Goal: Complete application form

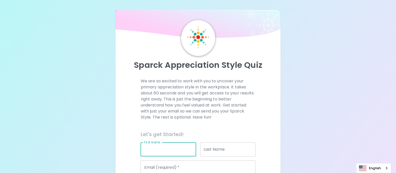
click at [155, 138] on input "First Name" at bounding box center [168, 149] width 55 height 14
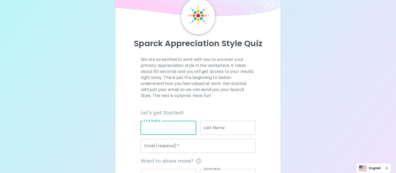
scroll to position [31, 0]
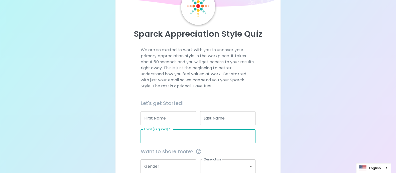
click at [165, 138] on input "Email (required)   *" at bounding box center [198, 136] width 115 height 14
type input "[EMAIL_ADDRESS][DOMAIN_NAME]"
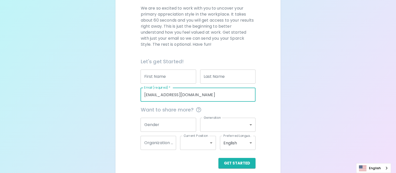
scroll to position [78, 0]
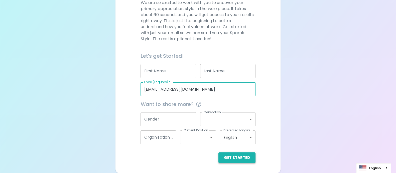
click at [239, 138] on button "Get Started" at bounding box center [237, 157] width 37 height 11
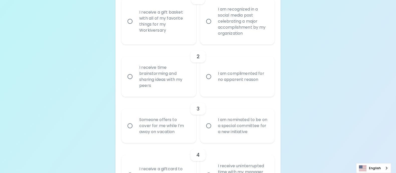
scroll to position [151, 0]
click at [235, 37] on div "I am recognized in a social media post celebrating a major accomplishment by my…" at bounding box center [243, 20] width 58 height 42
click at [214, 26] on input "I am recognized in a social media post celebrating a major accomplishment by my…" at bounding box center [209, 20] width 11 height 11
radio input "true"
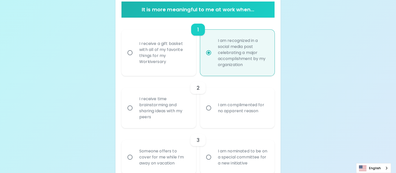
scroll to position [128, 0]
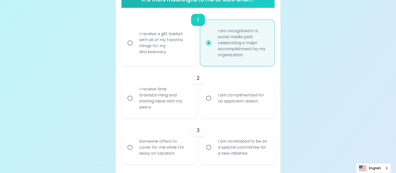
click at [179, 108] on div "I receive time brainstorming and sharing ideas with my peers" at bounding box center [164, 98] width 58 height 36
click at [135, 103] on input "I receive time brainstorming and sharing ideas with my peers" at bounding box center [130, 98] width 11 height 11
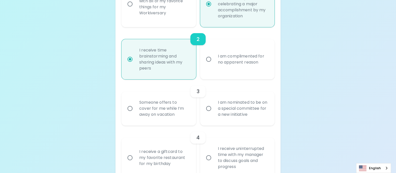
scroll to position [168, 0]
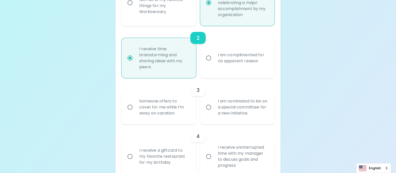
radio input "true"
click at [235, 117] on div "I am nominated to be on a special committee for a new initiative" at bounding box center [243, 107] width 58 height 30
click at [214, 112] on input "I am nominated to be on a special committee for a new initiative" at bounding box center [209, 107] width 11 height 11
radio input "false"
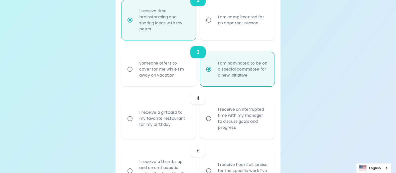
scroll to position [209, 0]
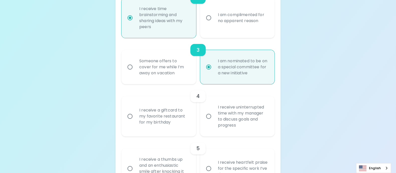
radio input "true"
click at [179, 81] on div "Someone offers to cover for me while I’m away on vacation" at bounding box center [164, 67] width 58 height 30
click at [135, 72] on input "Someone offers to cover for me while I’m away on vacation" at bounding box center [130, 67] width 11 height 11
radio input "false"
radio input "true"
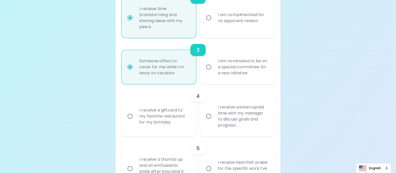
radio input "true"
click at [221, 76] on div "I am nominated to be on a special committee for a new initiative" at bounding box center [243, 67] width 58 height 30
click at [214, 72] on input "I am nominated to be on a special committee for a new initiative" at bounding box center [209, 67] width 11 height 11
radio input "false"
radio input "true"
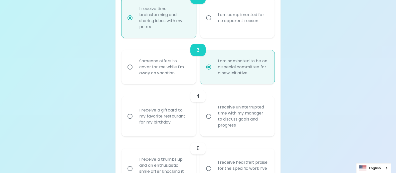
scroll to position [240, 0]
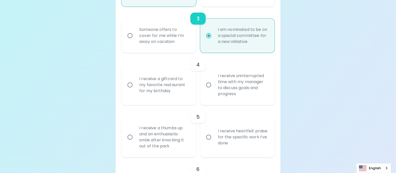
radio input "true"
click at [213, 98] on label "I receive uninterrupted time with my manager to discuss goals and progress" at bounding box center [235, 85] width 74 height 40
click at [213, 90] on input "I receive uninterrupted time with my manager to discuss goals and progress" at bounding box center [209, 84] width 11 height 11
radio input "false"
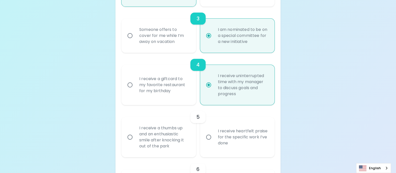
scroll to position [280, 0]
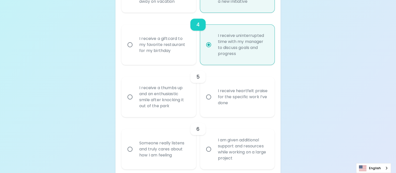
radio input "true"
click at [183, 112] on div "I receive a thumbs up and an enthusiastic smile after knocking it out of the pa…" at bounding box center [164, 97] width 58 height 36
click at [135, 102] on input "I receive a thumbs up and an enthusiastic smile after knocking it out of the pa…" at bounding box center [130, 97] width 11 height 11
radio input "false"
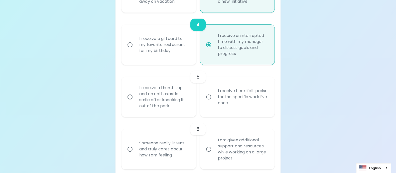
radio input "false"
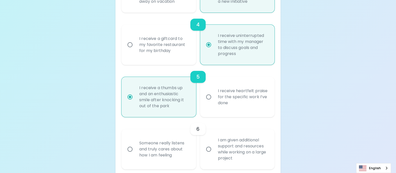
scroll to position [320, 0]
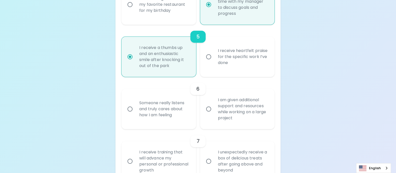
radio input "true"
click at [262, 115] on div "I am given additional support and resources while working on a large project" at bounding box center [243, 109] width 58 height 36
click at [214, 114] on input "I am given additional support and resources while working on a large project" at bounding box center [209, 109] width 11 height 11
radio input "false"
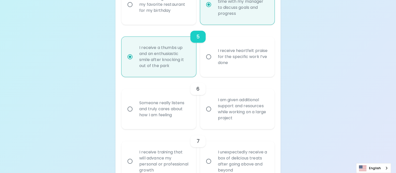
radio input "false"
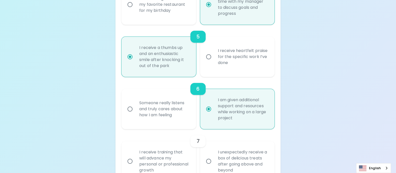
scroll to position [360, 0]
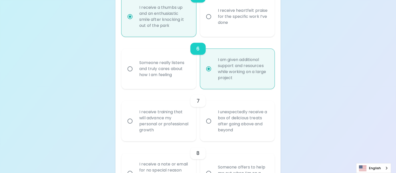
radio input "true"
click at [189, 132] on div "I receive training that will advance my personal or professional growth" at bounding box center [164, 121] width 58 height 36
click at [135, 126] on input "I receive training that will advance my personal or professional growth" at bounding box center [130, 121] width 11 height 11
radio input "false"
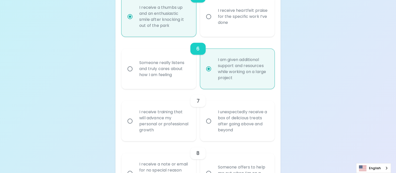
radio input "false"
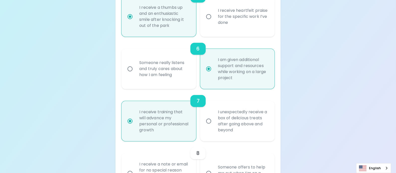
scroll to position [400, 0]
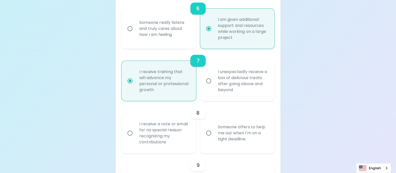
radio input "true"
click at [189, 135] on div "I receive a note or email for no special reason recognizing my contributions" at bounding box center [164, 133] width 58 height 36
click at [135, 135] on input "I receive a note or email for no special reason recognizing my contributions" at bounding box center [130, 133] width 11 height 11
radio input "false"
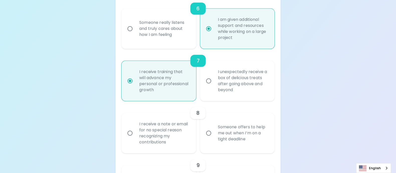
radio input "false"
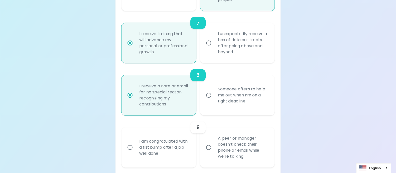
scroll to position [441, 0]
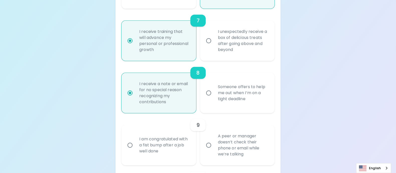
radio input "true"
click at [167, 138] on div "I am congratulated with a fist bump after a job well done" at bounding box center [164, 145] width 58 height 30
click at [135, 138] on input "I am congratulated with a fist bump after a job well done" at bounding box center [130, 145] width 11 height 11
radio input "false"
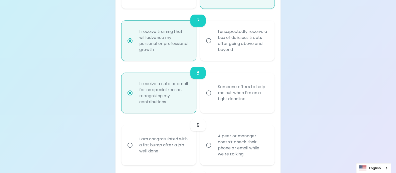
radio input "false"
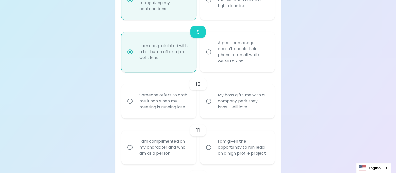
scroll to position [543, 0]
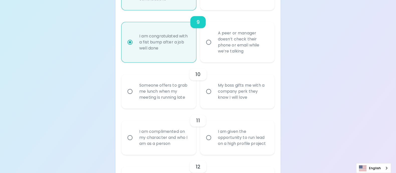
radio input "true"
click at [205, 96] on input "My boss gifts me with a company perk they know I will love" at bounding box center [209, 91] width 11 height 11
radio input "false"
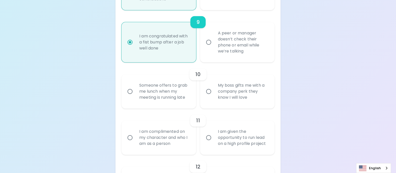
radio input "false"
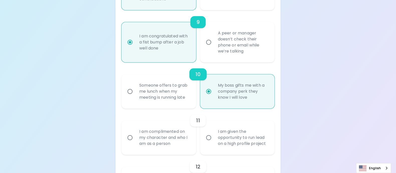
scroll to position [583, 0]
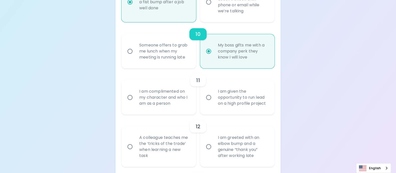
radio input "true"
click at [215, 104] on div "I am given the opportunity to run lead on a high profile project" at bounding box center [243, 97] width 58 height 30
click at [214, 103] on input "I am given the opportunity to run lead on a high profile project" at bounding box center [209, 97] width 11 height 11
radio input "false"
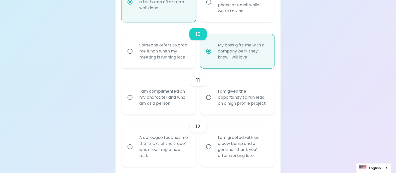
radio input "false"
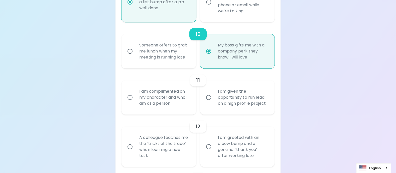
radio input "false"
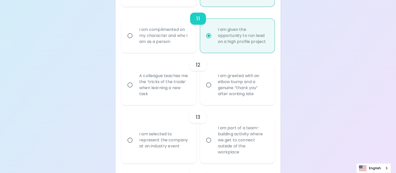
scroll to position [655, 0]
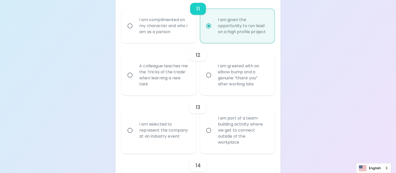
radio input "true"
click at [235, 85] on div "I am greeted with an elbow bump and a genuine “thank you” after working late" at bounding box center [243, 75] width 58 height 36
click at [214, 80] on input "I am greeted with an elbow bump and a genuine “thank you” after working late" at bounding box center [209, 75] width 11 height 11
radio input "false"
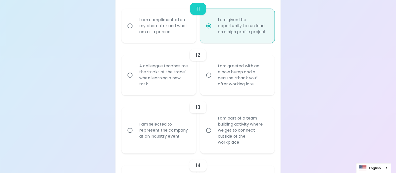
radio input "false"
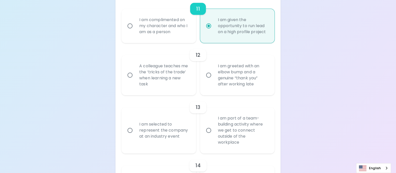
radio input "false"
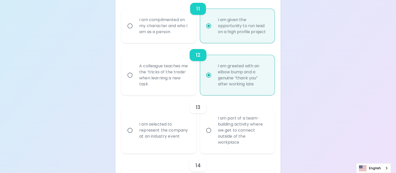
scroll to position [695, 0]
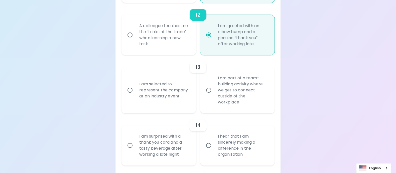
radio input "true"
click at [175, 96] on div "I am selected to represent the company at an industry event" at bounding box center [164, 90] width 58 height 30
click at [135, 95] on input "I am selected to represent the company at an industry event" at bounding box center [130, 90] width 11 height 11
radio input "false"
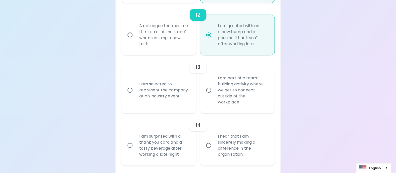
radio input "false"
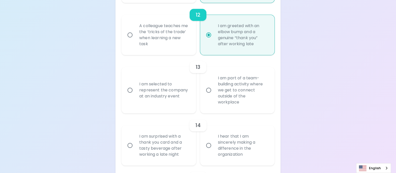
radio input "false"
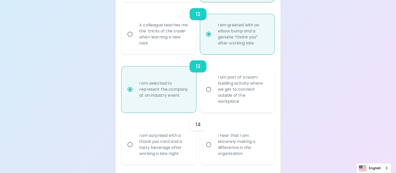
scroll to position [735, 0]
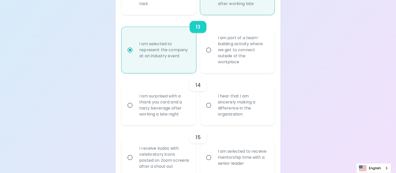
radio input "true"
click at [213, 117] on label "I hear that I am sincerely making a difference in the organization" at bounding box center [235, 105] width 74 height 40
click at [213, 110] on input "I hear that I am sincerely making a difference in the organization" at bounding box center [209, 105] width 11 height 11
radio input "false"
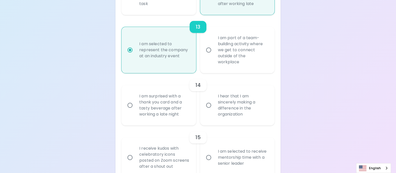
radio input "false"
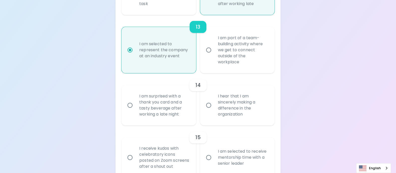
radio input "false"
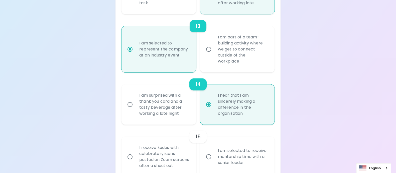
scroll to position [770, 0]
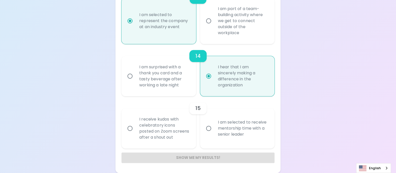
radio input "true"
click at [219, 132] on div "I am selected to receive mentorship time with a senior leader" at bounding box center [243, 128] width 58 height 30
click at [214, 132] on input "I am selected to receive mentorship time with a senior leader" at bounding box center [209, 128] width 11 height 11
radio input "false"
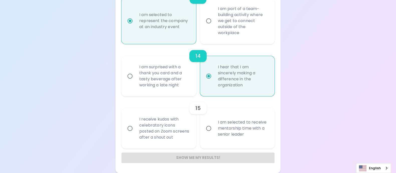
radio input "false"
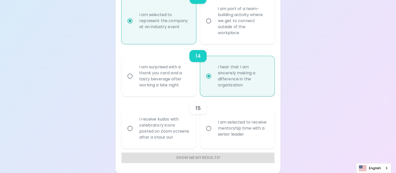
radio input "false"
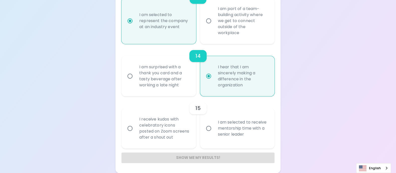
radio input "false"
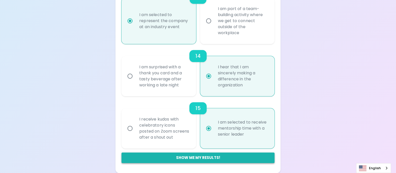
radio input "true"
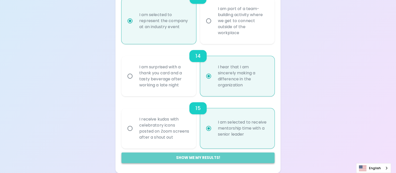
click at [213, 138] on button "Show me my results!" at bounding box center [198, 157] width 153 height 11
radio input "false"
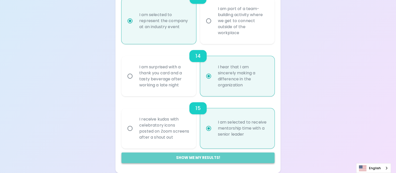
radio input "false"
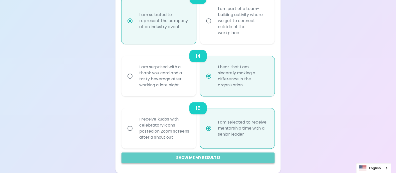
radio input "false"
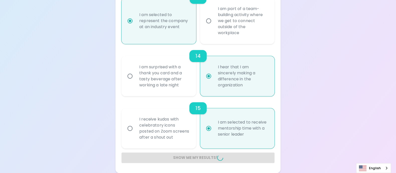
radio input "false"
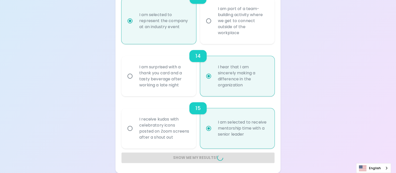
radio input "false"
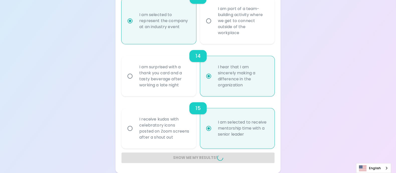
radio input "false"
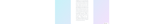
scroll to position [70, 0]
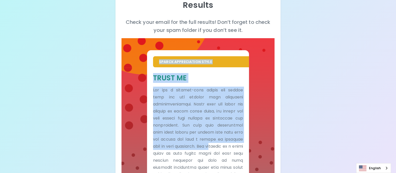
drag, startPoint x: 157, startPoint y: 60, endPoint x: 221, endPoint y: 143, distance: 104.8
click at [221, 138] on div "Sparck Appreciation Style Trust Me" at bounding box center [198, 166] width 102 height 232
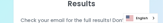
scroll to position [2, 0]
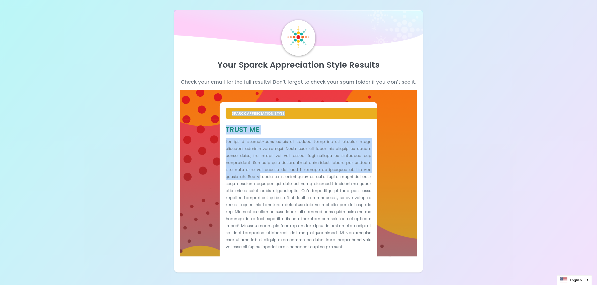
click at [317, 126] on div "Your Sparck Appreciation Style Results Check your email for the full results! D…" at bounding box center [298, 136] width 597 height 273
click at [301, 138] on p at bounding box center [299, 194] width 146 height 112
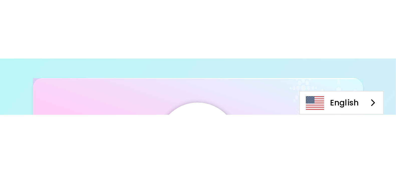
scroll to position [2, 0]
